Goal: Register for event/course

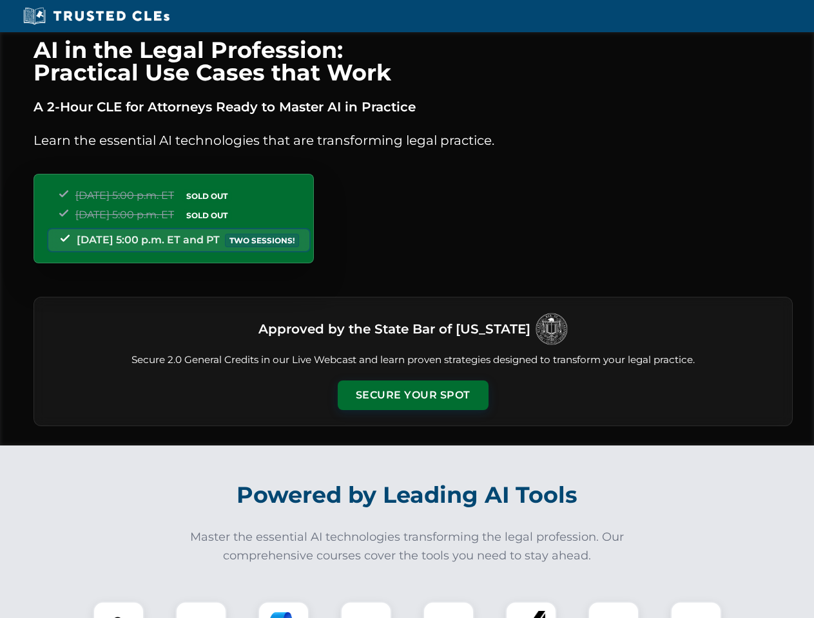
click at [412, 395] on button "Secure Your Spot" at bounding box center [413, 396] width 151 height 30
click at [119, 610] on img at bounding box center [118, 627] width 37 height 37
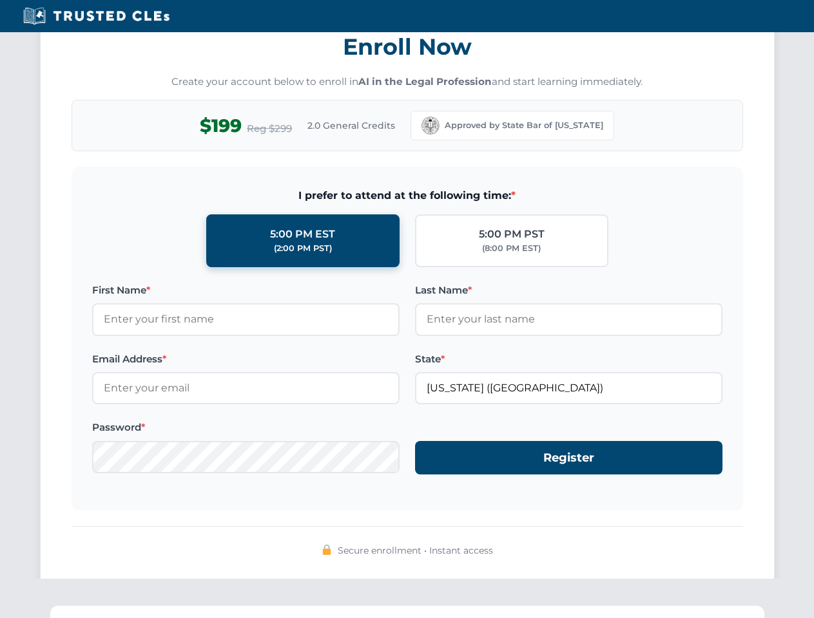
scroll to position [1264, 0]
